Goal: Download file/media

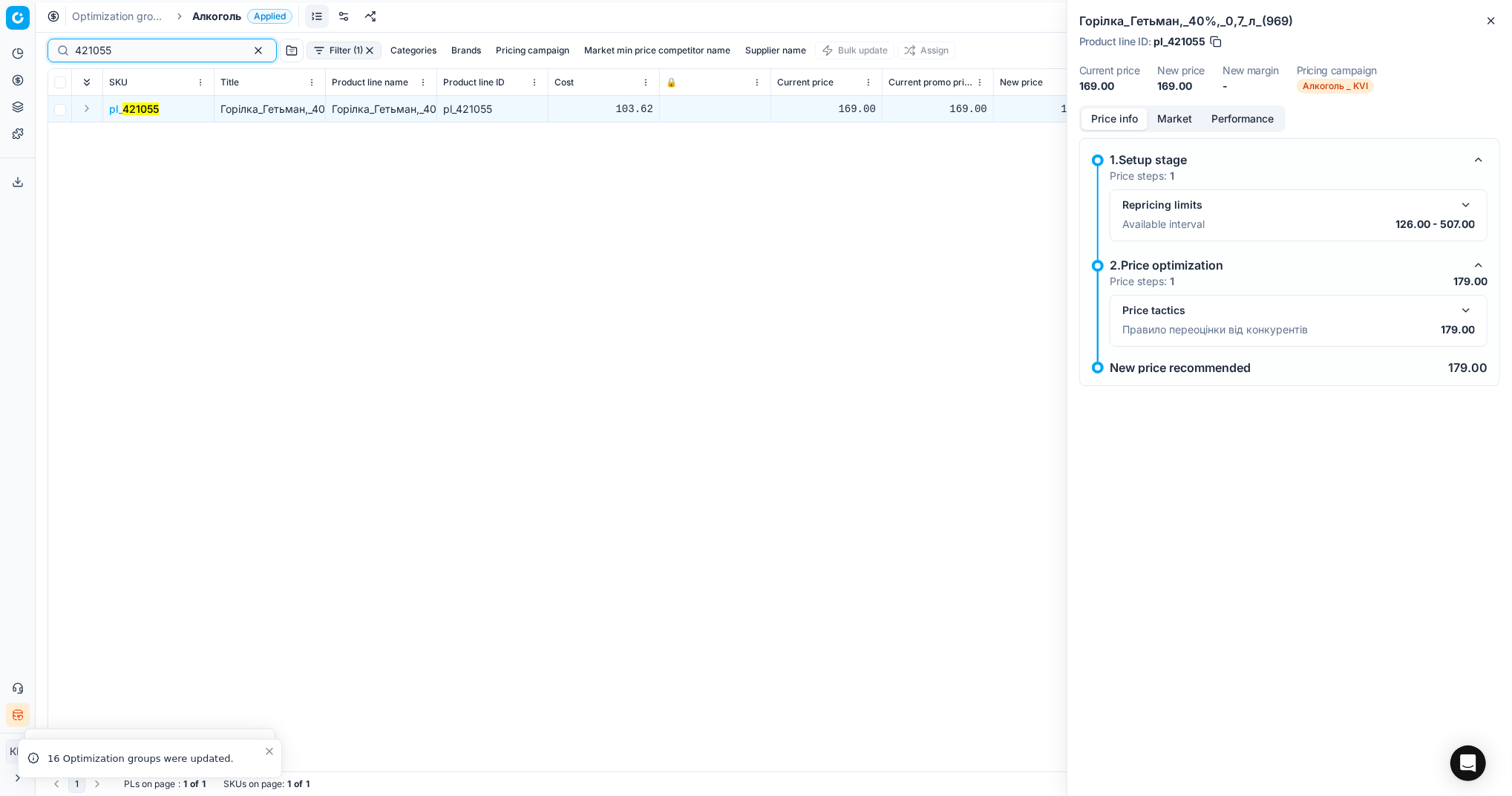
click at [249, 53] on button "button" at bounding box center [258, 50] width 18 height 18
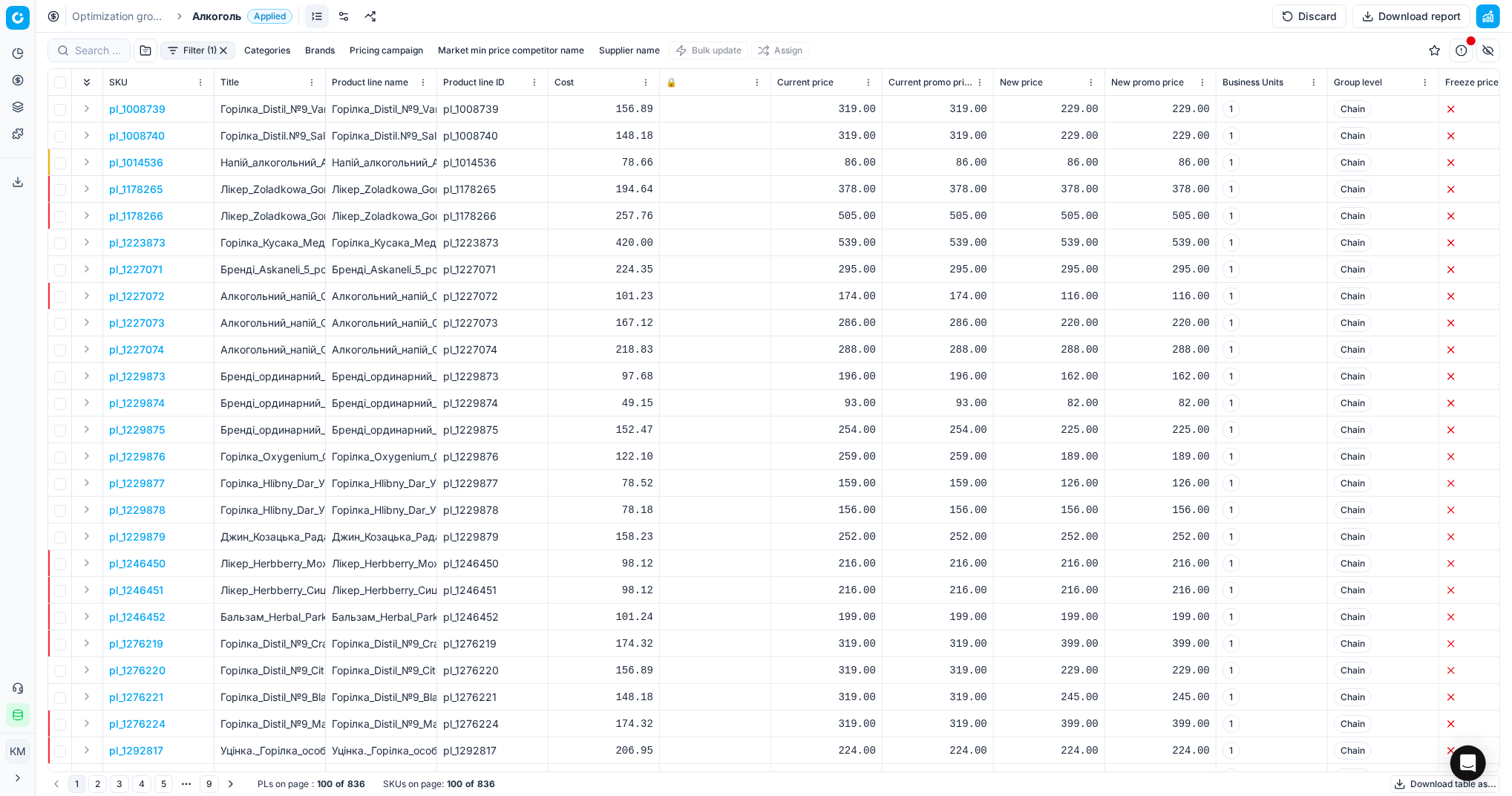
click at [1431, 777] on button "Download table as..." at bounding box center [1445, 783] width 110 height 18
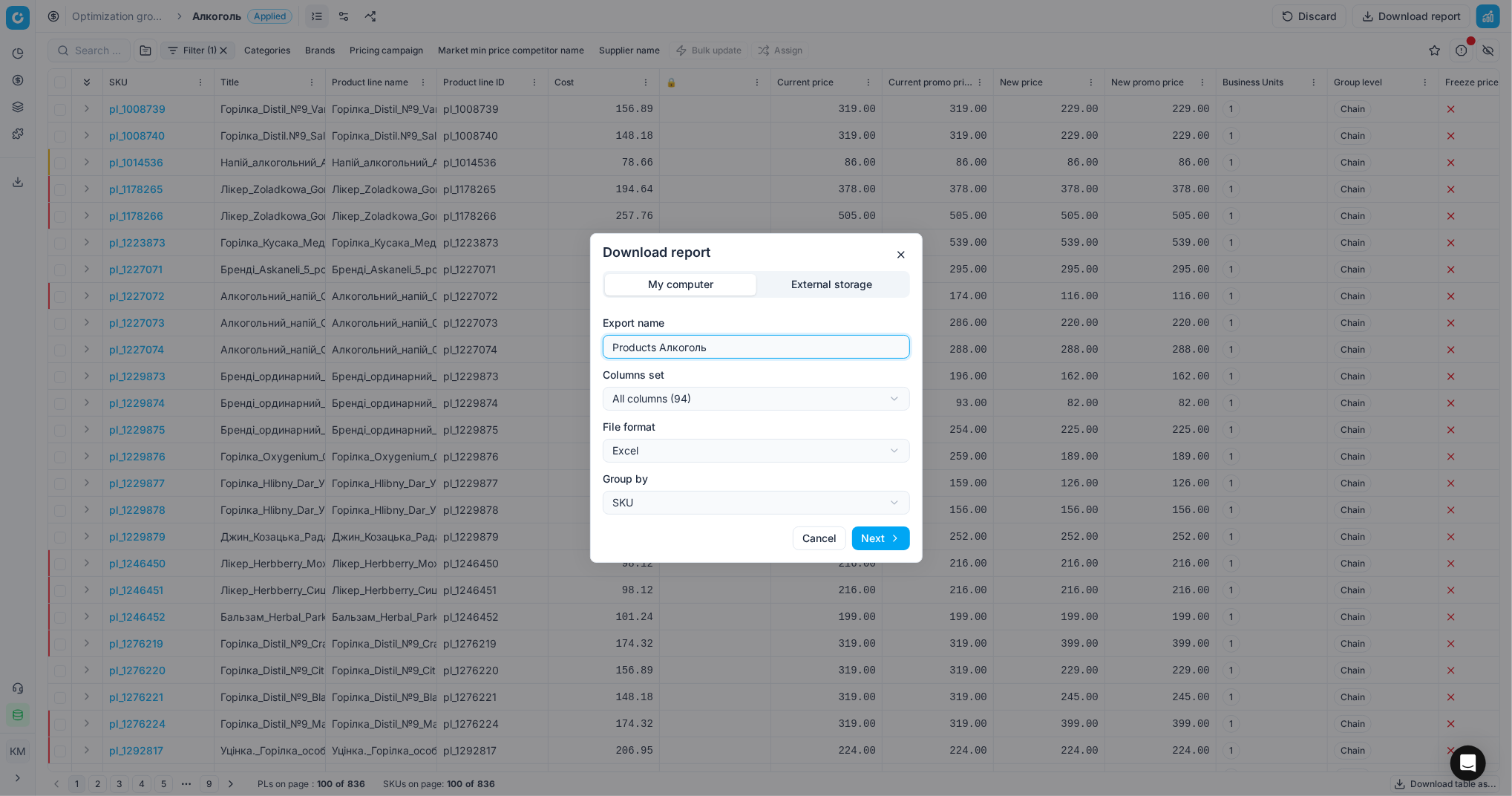
drag, startPoint x: 779, startPoint y: 345, endPoint x: 388, endPoint y: 339, distance: 391.0
click at [388, 339] on div "Download report My computer External storage Export name Products Алкоголь Colu…" at bounding box center [756, 398] width 1512 height 796
type input "Компетера [DATE]"
click at [881, 536] on button "Next" at bounding box center [881, 538] width 58 height 24
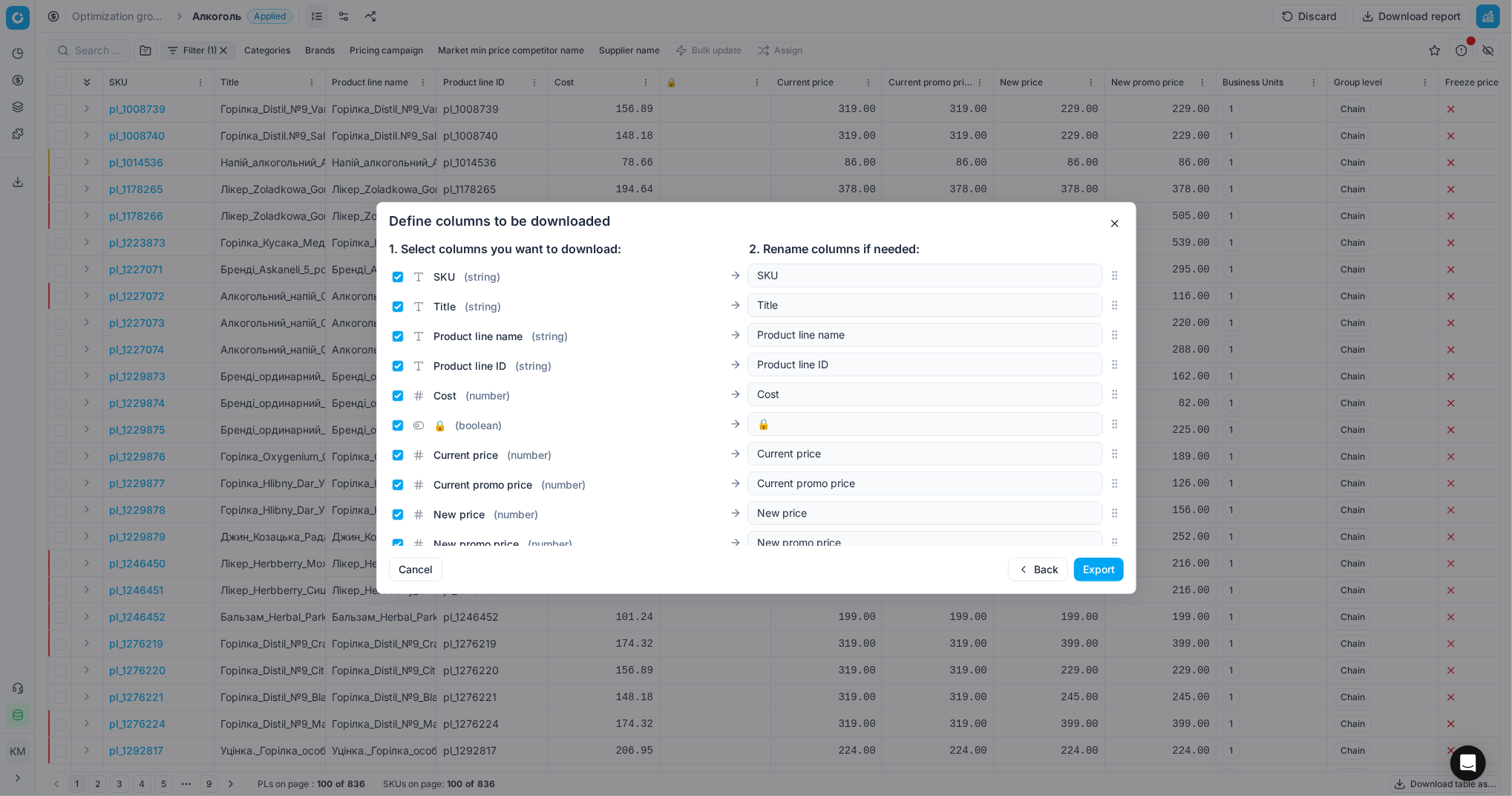
click at [1086, 570] on button "Export" at bounding box center [1099, 569] width 50 height 24
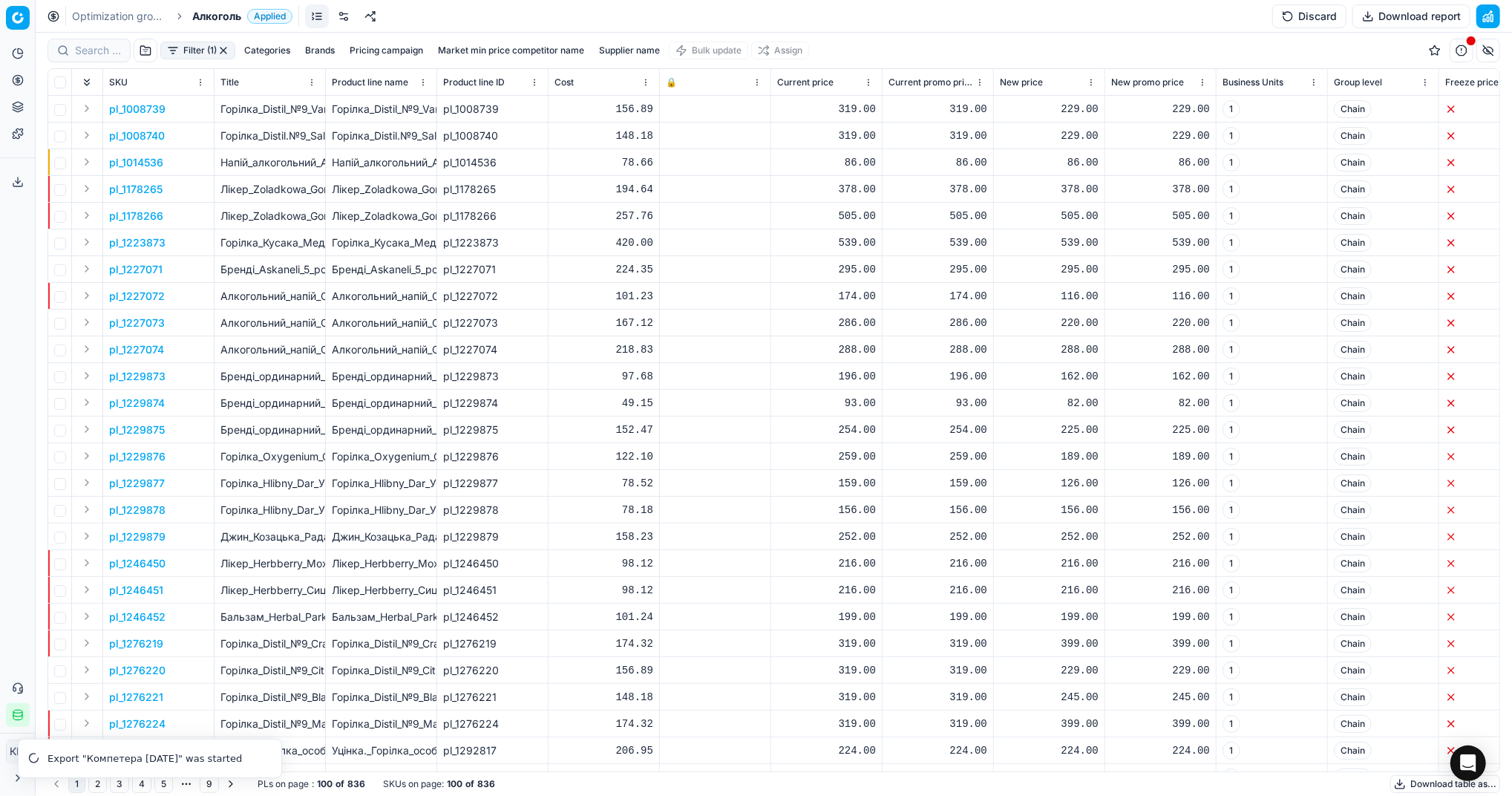
click at [23, 178] on icon at bounding box center [18, 182] width 12 height 12
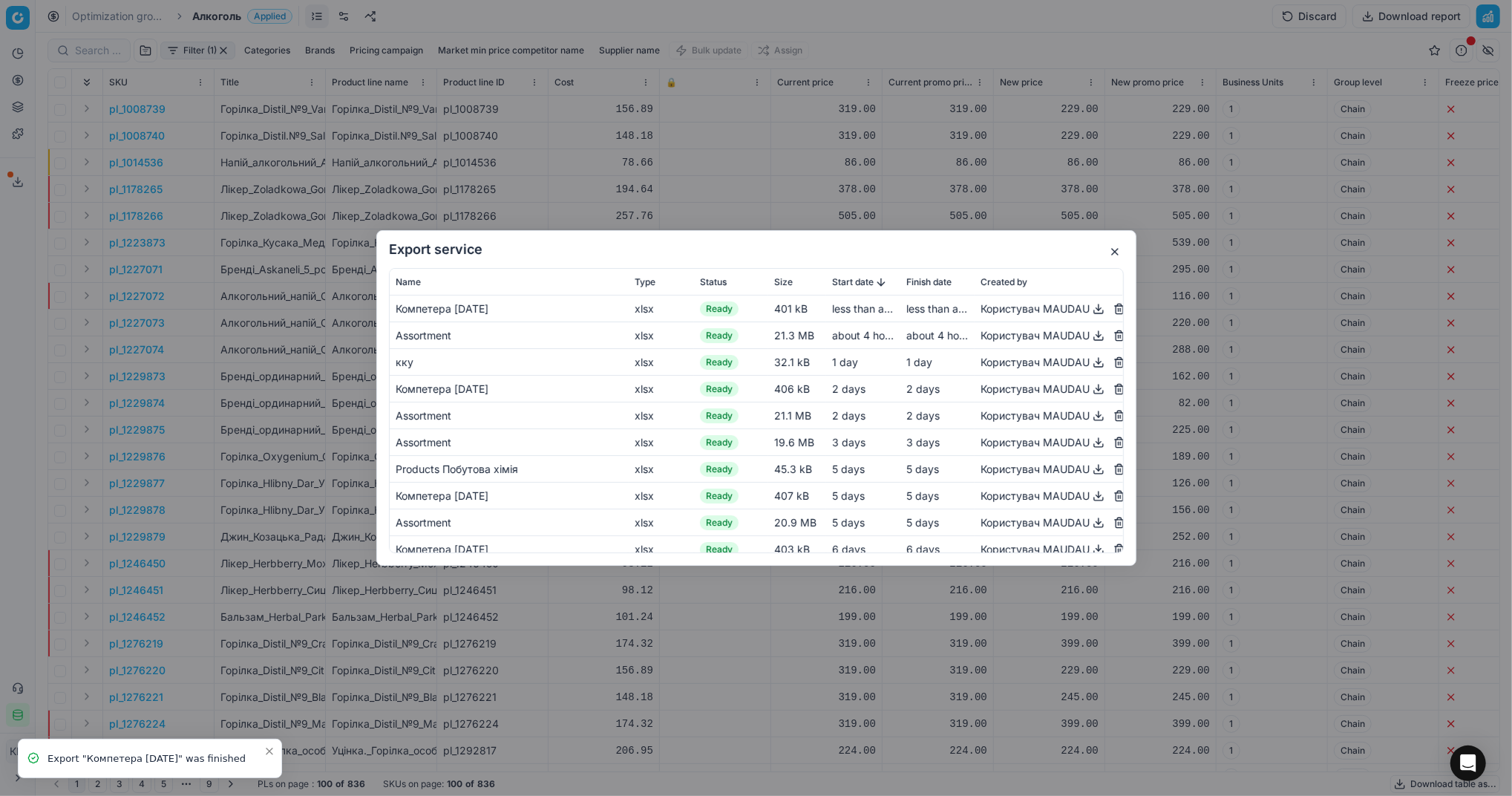
click at [1090, 309] on button "button" at bounding box center [1099, 308] width 18 height 18
